Goal: Use online tool/utility: Utilize a website feature to perform a specific function

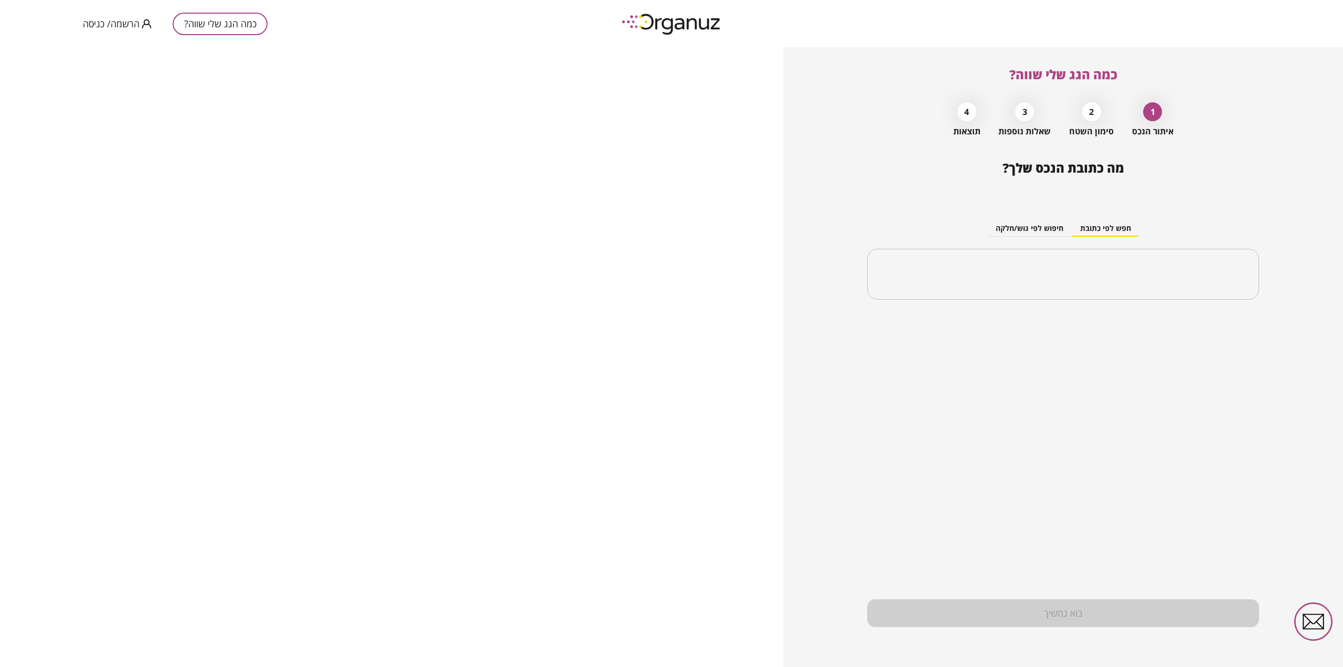
click at [1091, 113] on div "2" at bounding box center [1091, 111] width 19 height 19
click at [1029, 113] on div "3" at bounding box center [1024, 111] width 19 height 19
click at [1008, 233] on button "חיפוש לפי גוש/חלקה" at bounding box center [1029, 229] width 84 height 16
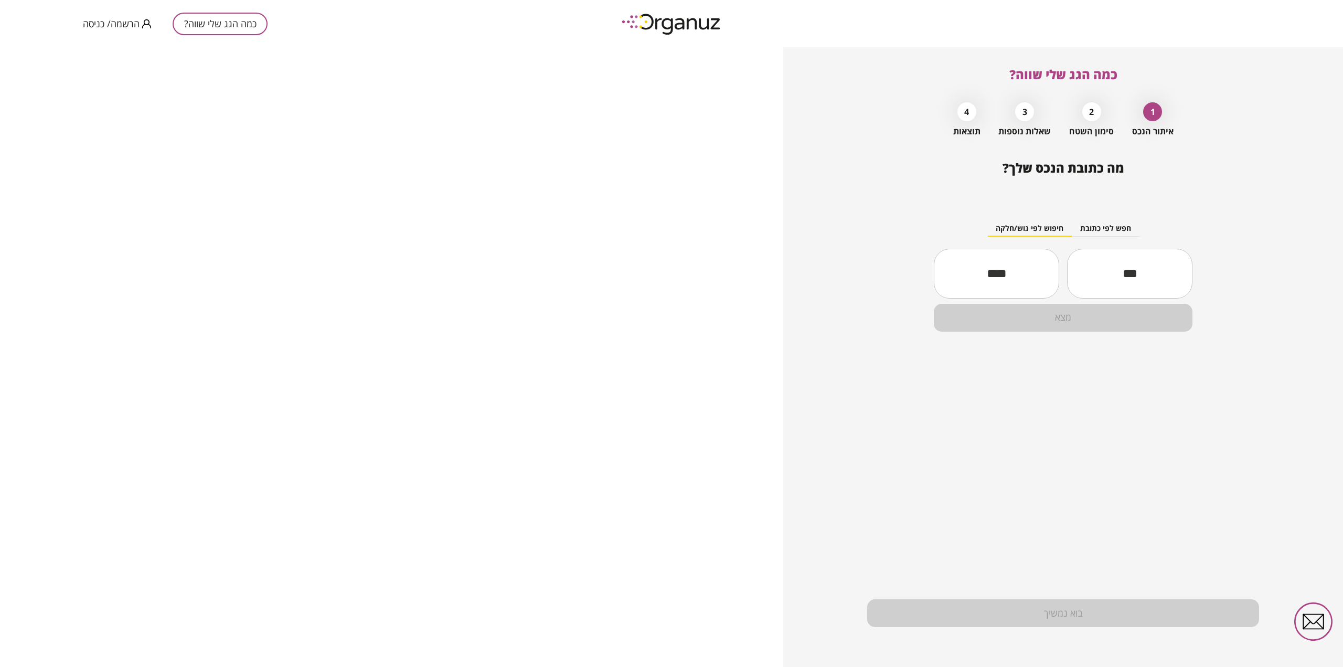
click at [1110, 235] on button "חפש לפי כתובת" at bounding box center [1106, 229] width 68 height 16
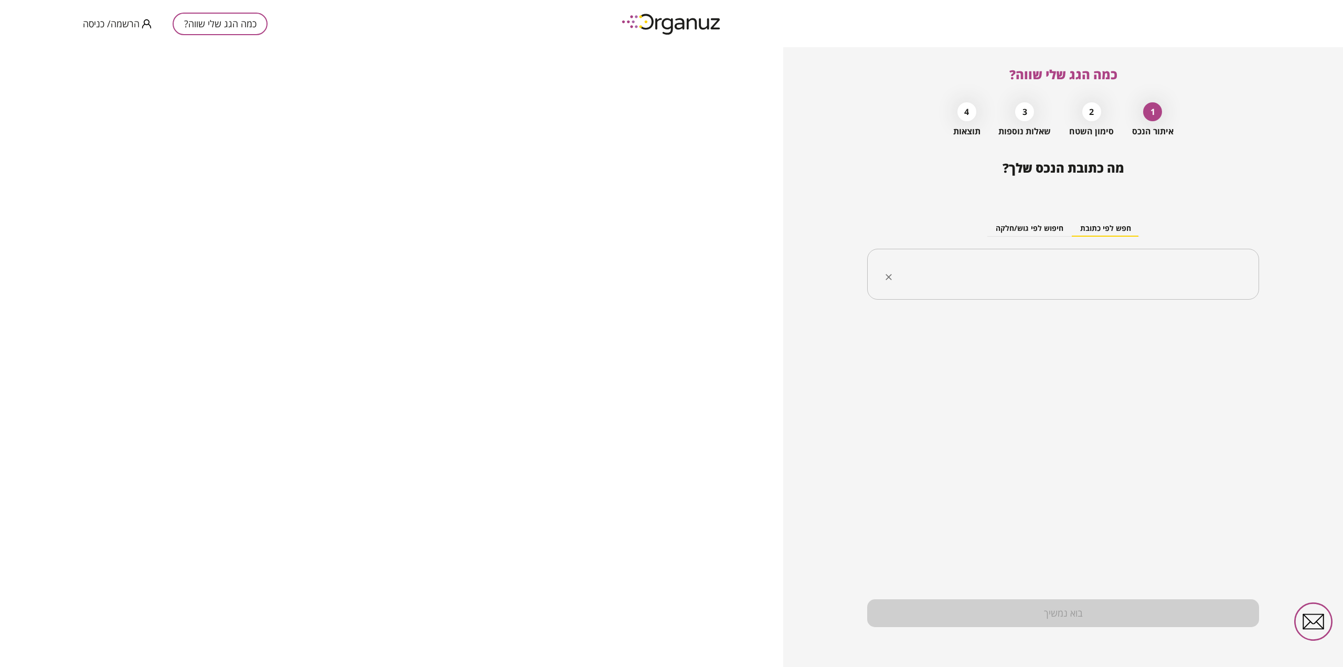
click at [1115, 269] on input "text" at bounding box center [1067, 274] width 359 height 26
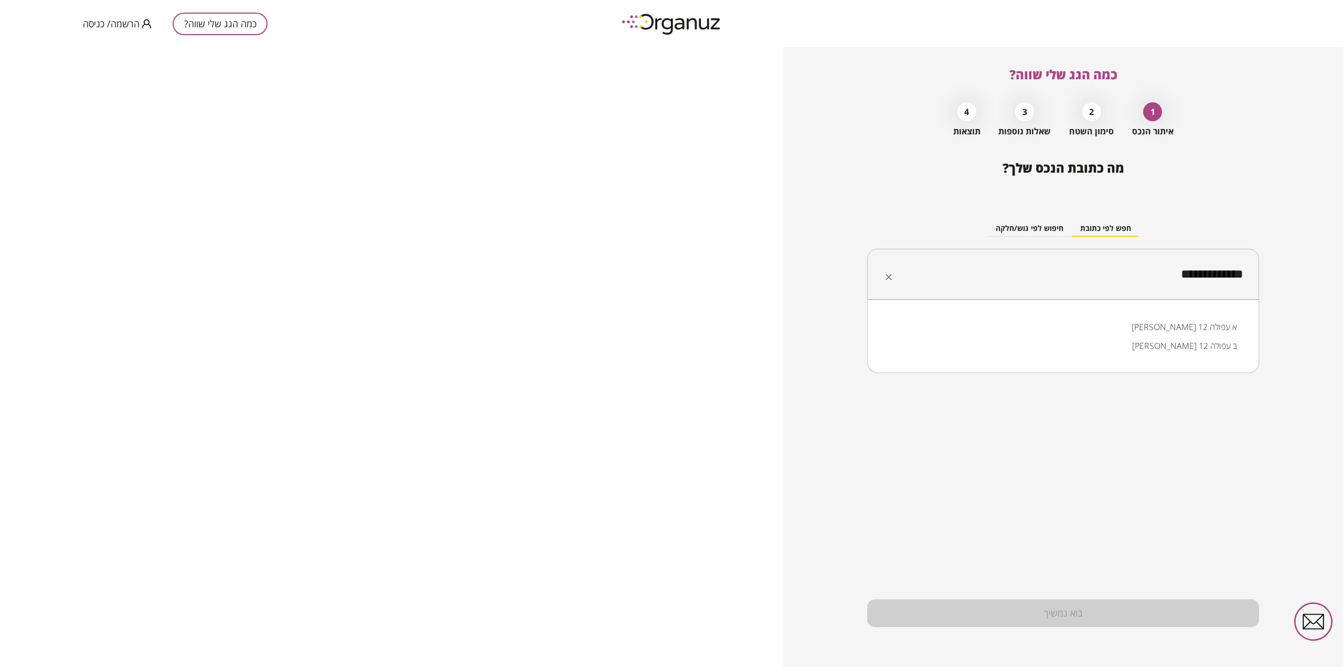
click at [1230, 281] on input "**********" at bounding box center [1067, 274] width 359 height 26
click at [1220, 324] on li "הוד השרון" at bounding box center [1063, 326] width 365 height 19
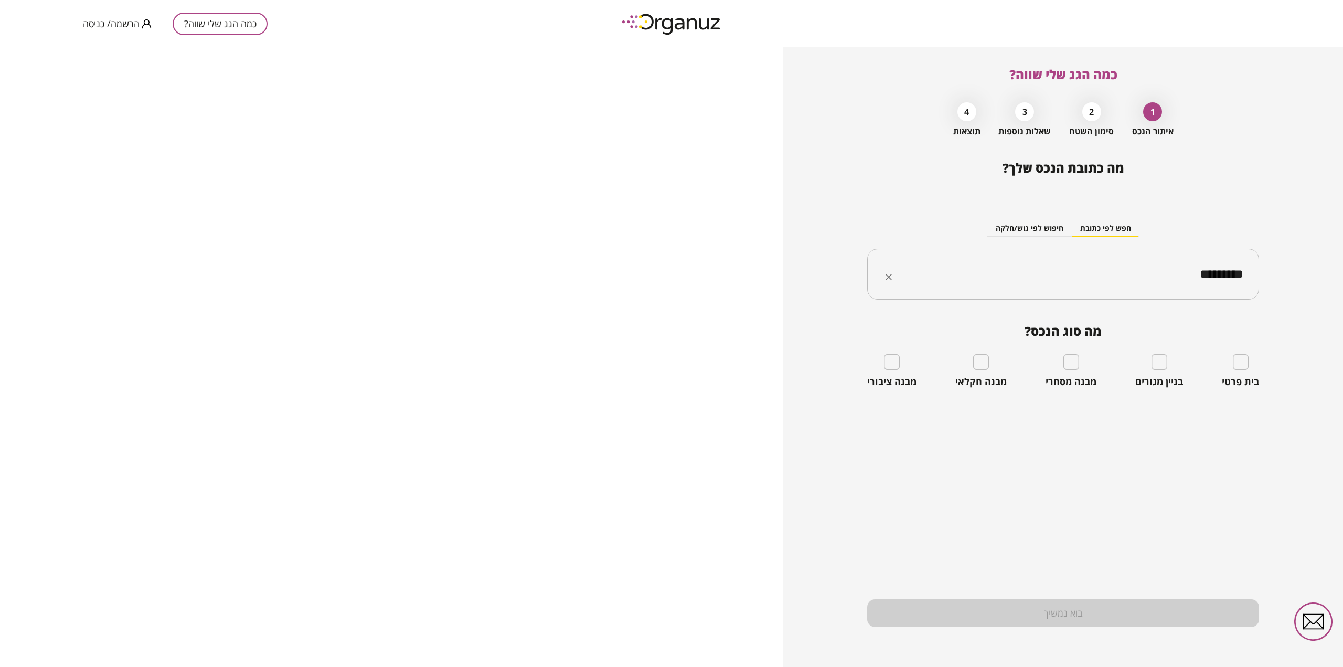
type input "*********"
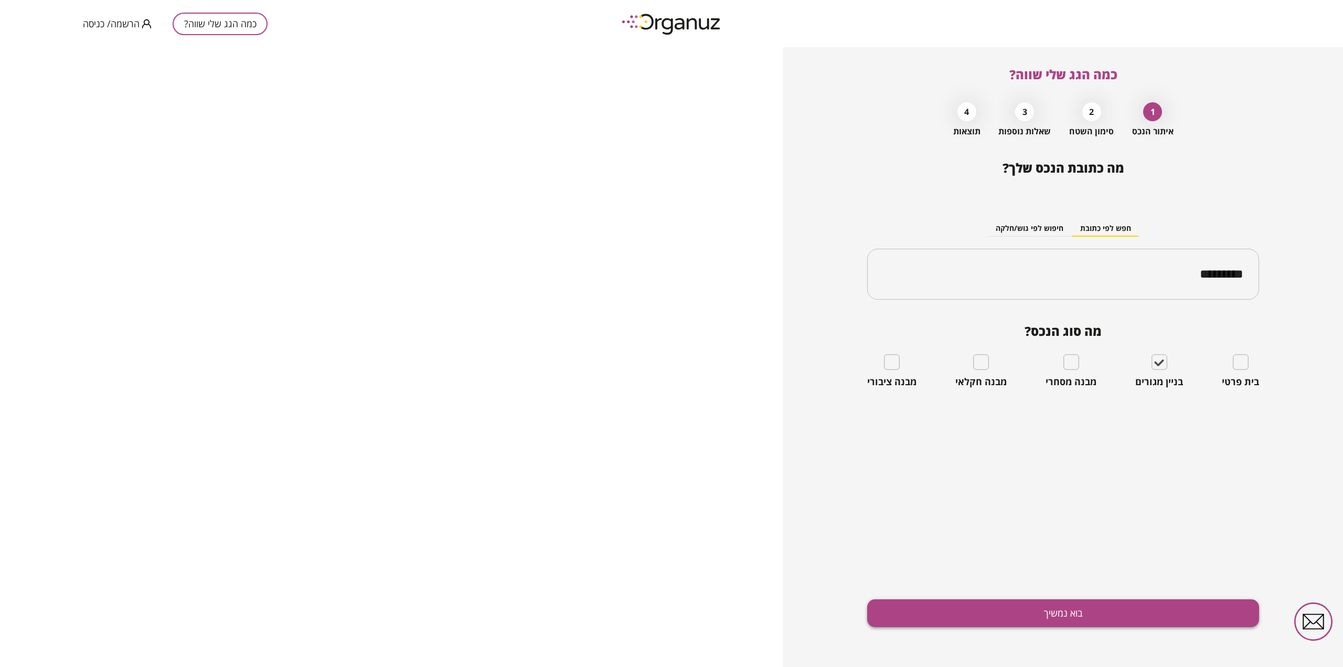
click at [1058, 619] on button "בוא נמשיך" at bounding box center [1063, 613] width 392 height 28
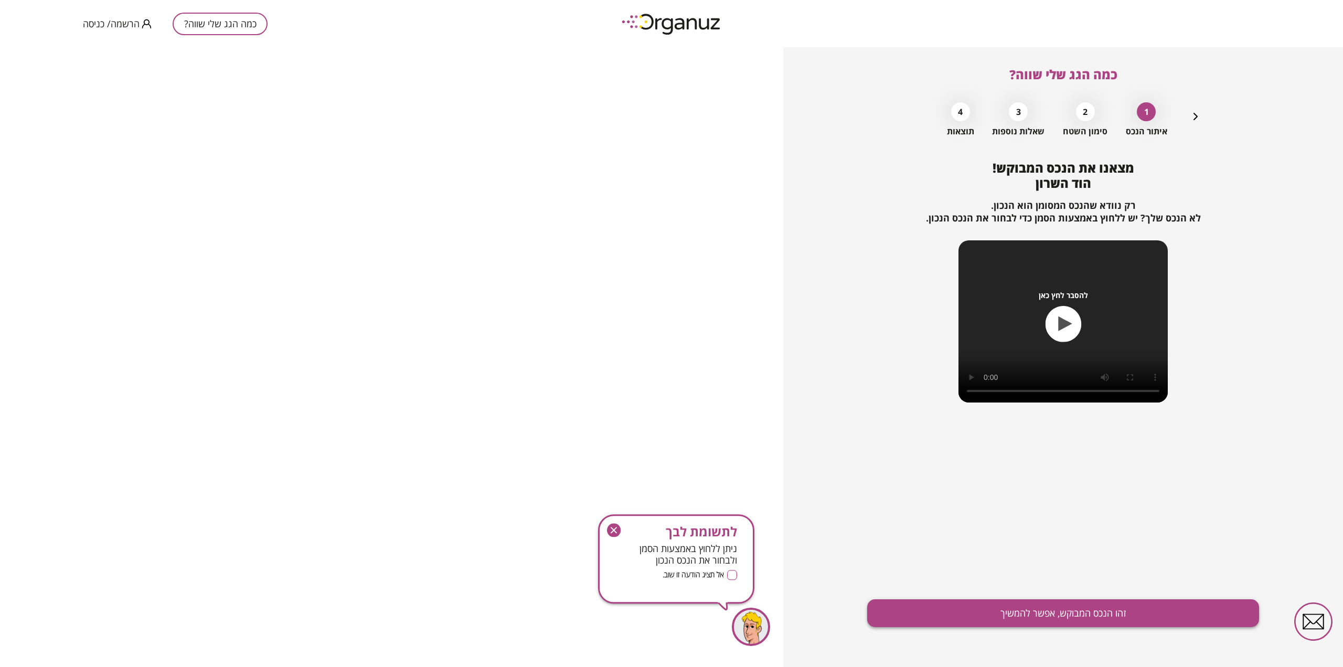
click at [1074, 618] on button "זהו הנכס המבוקש, אפשר להמשיך" at bounding box center [1063, 613] width 392 height 28
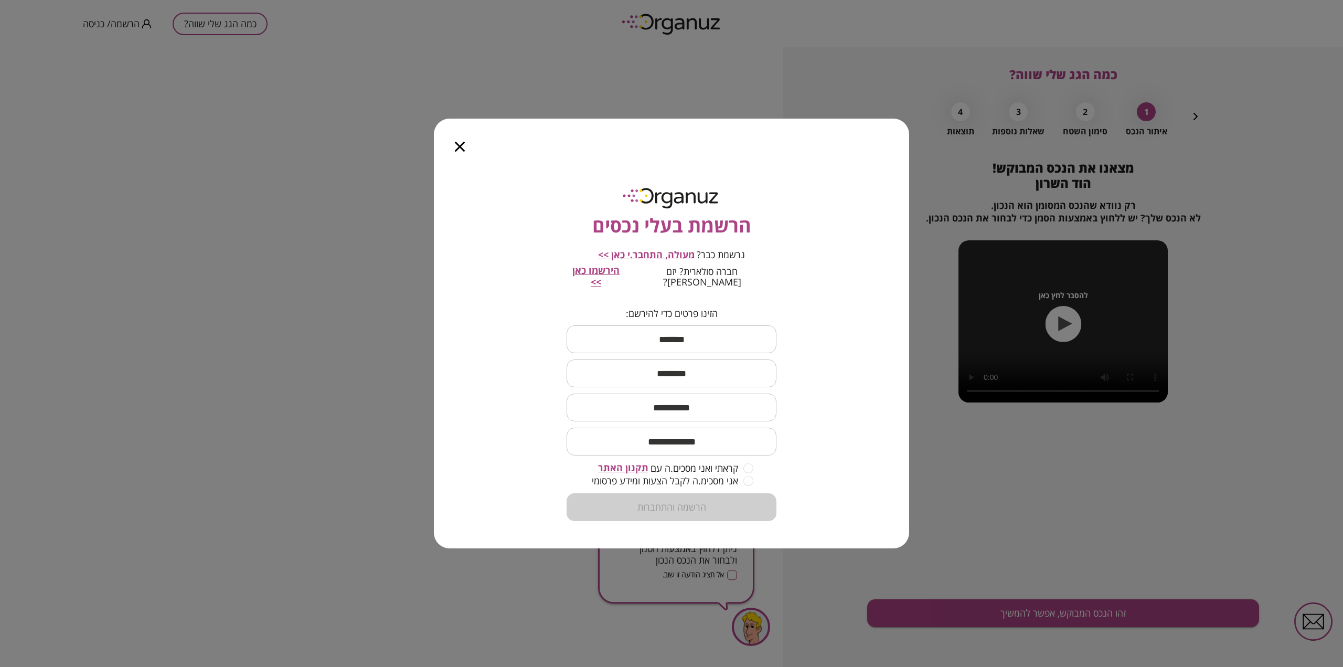
click at [458, 152] on icon "button" at bounding box center [460, 147] width 10 height 10
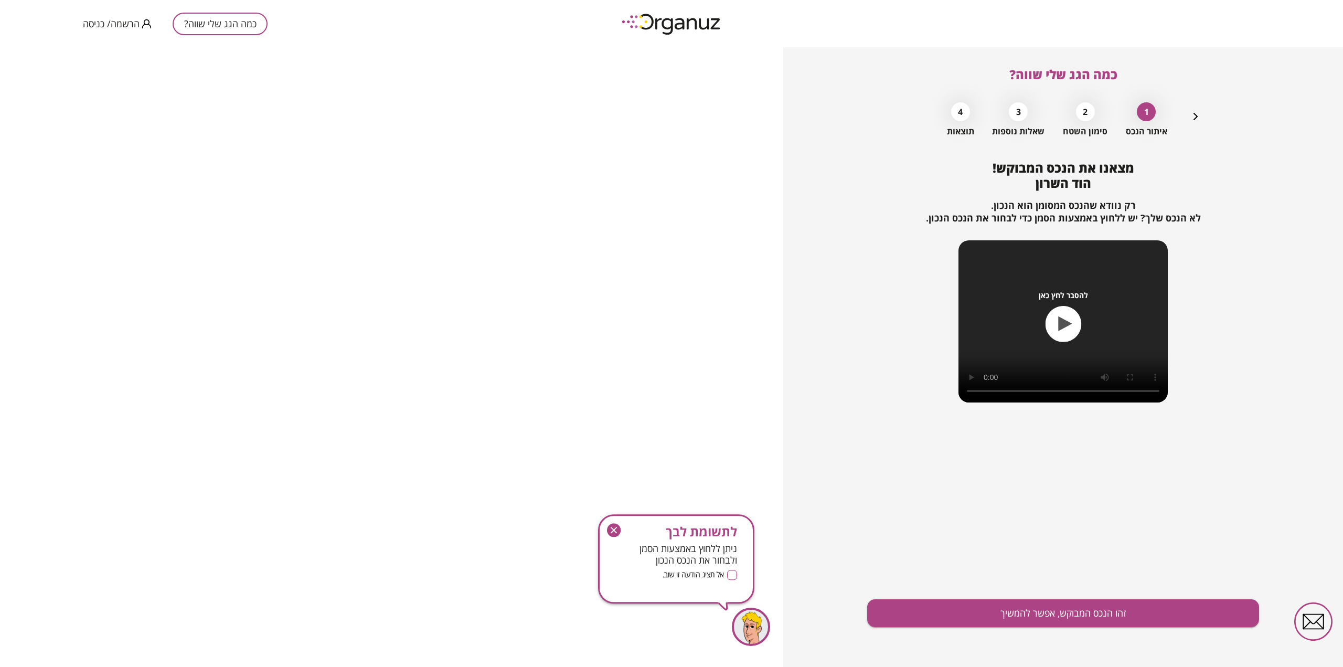
click at [1089, 113] on div "2" at bounding box center [1085, 111] width 19 height 19
click at [233, 25] on button "כמה הגג שלי שווה?" at bounding box center [220, 24] width 95 height 23
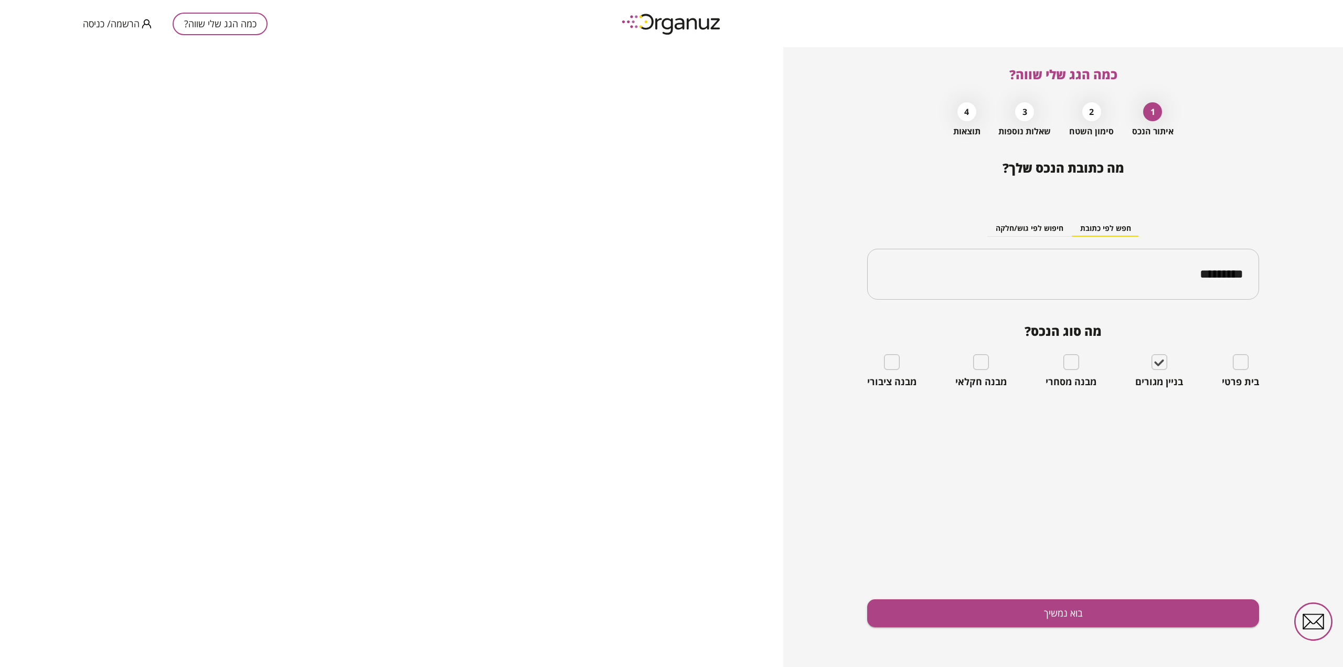
click at [232, 21] on button "כמה הגג שלי שווה?" at bounding box center [220, 24] width 95 height 23
